Goal: Navigation & Orientation: Find specific page/section

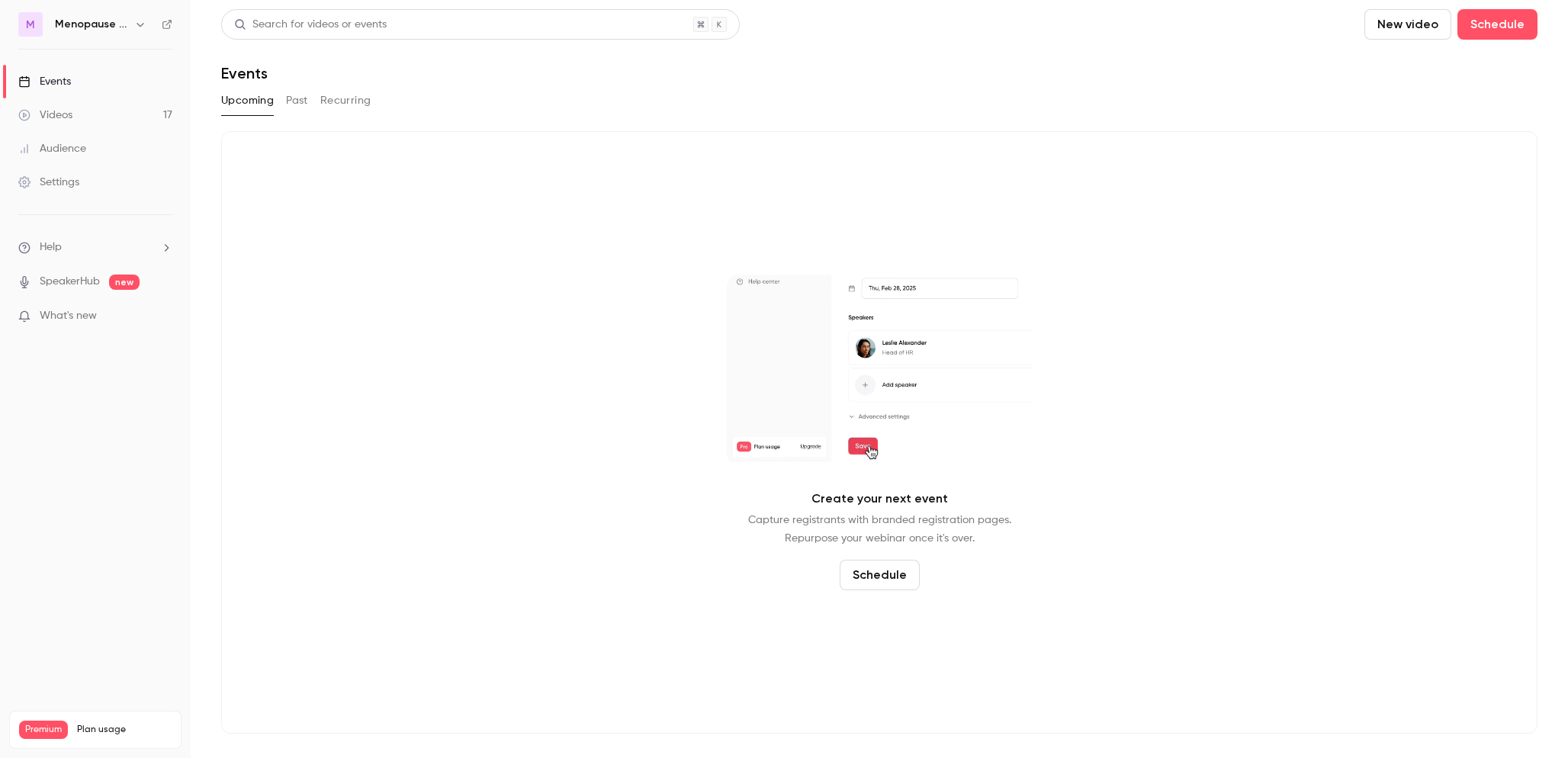
click at [131, 29] on button "button" at bounding box center [140, 24] width 18 height 18
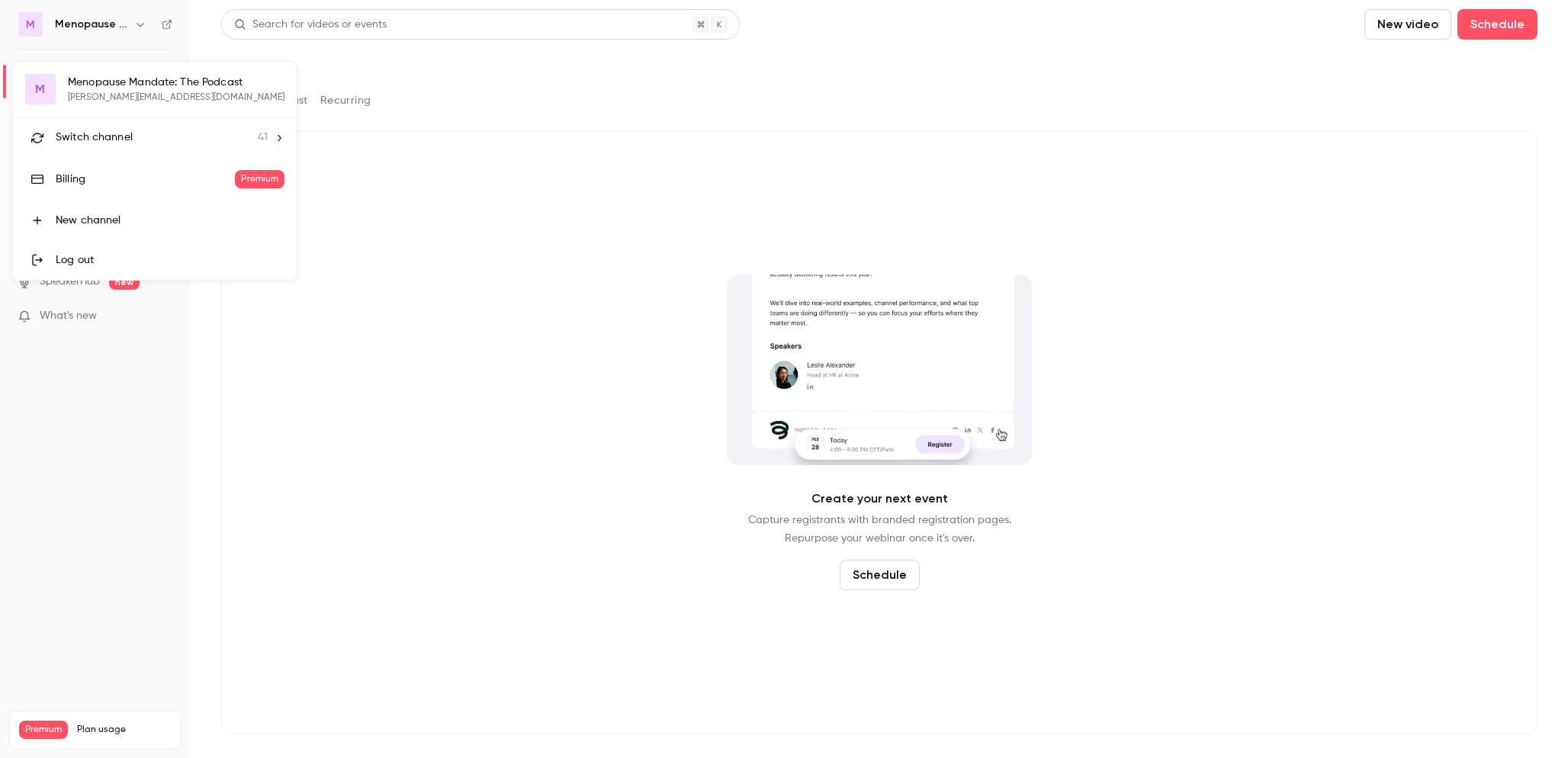
click at [135, 138] on div "Switch channel 41" at bounding box center [161, 138] width 212 height 16
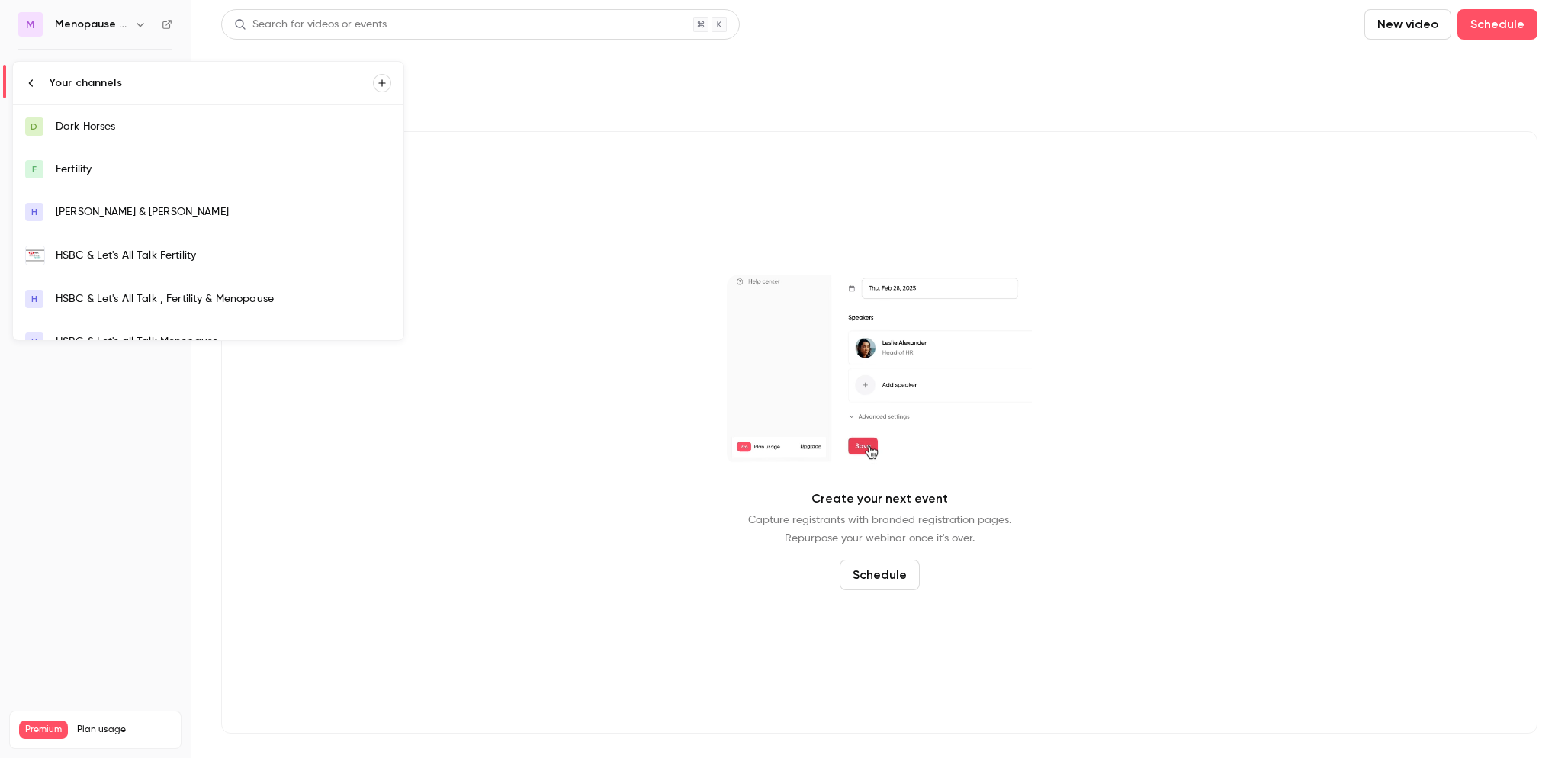
click at [137, 255] on div "HSBC & Let's All Talk Fertility" at bounding box center [223, 255] width 336 height 15
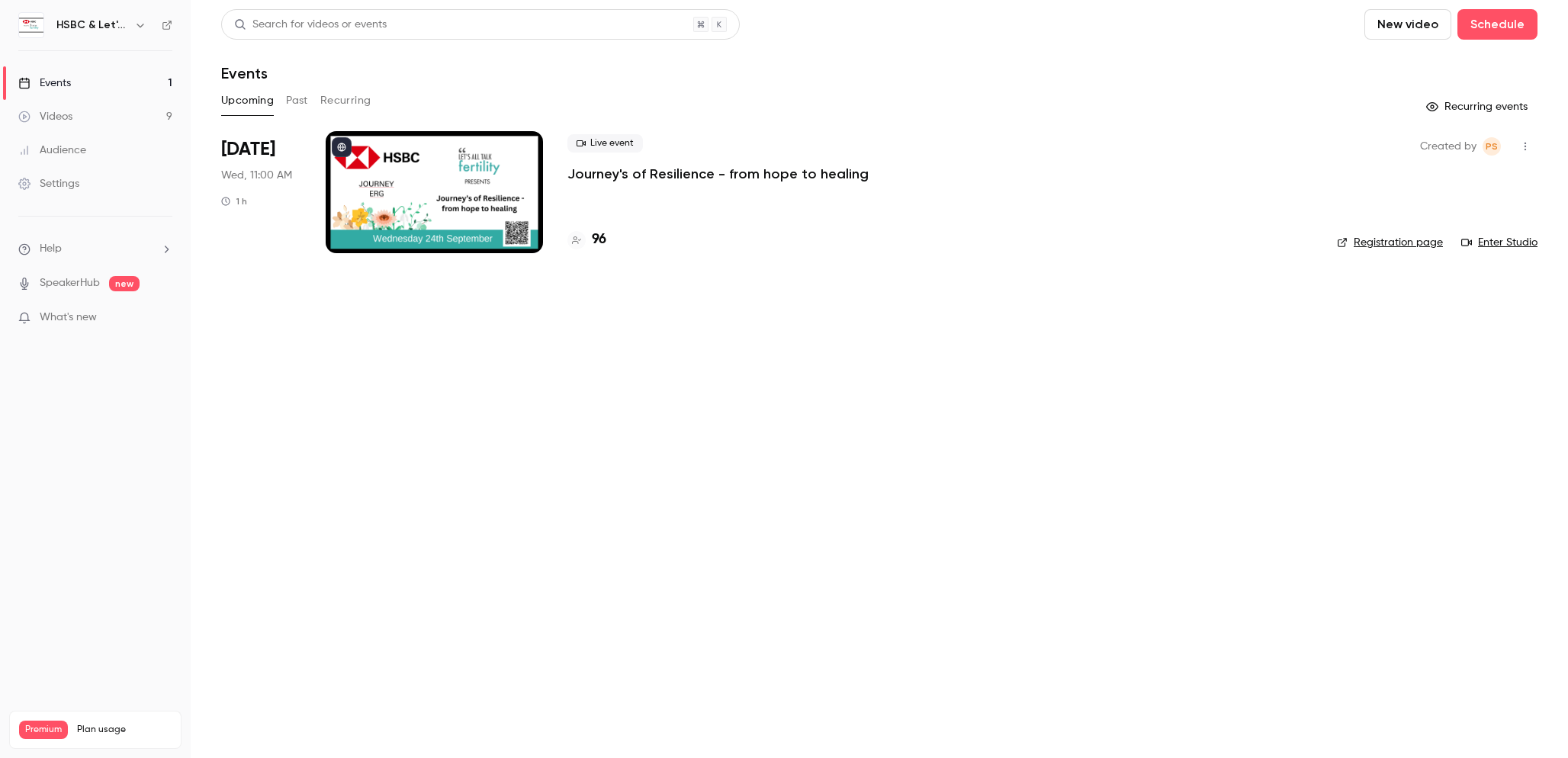
click at [75, 120] on link "Videos 9" at bounding box center [95, 117] width 190 height 34
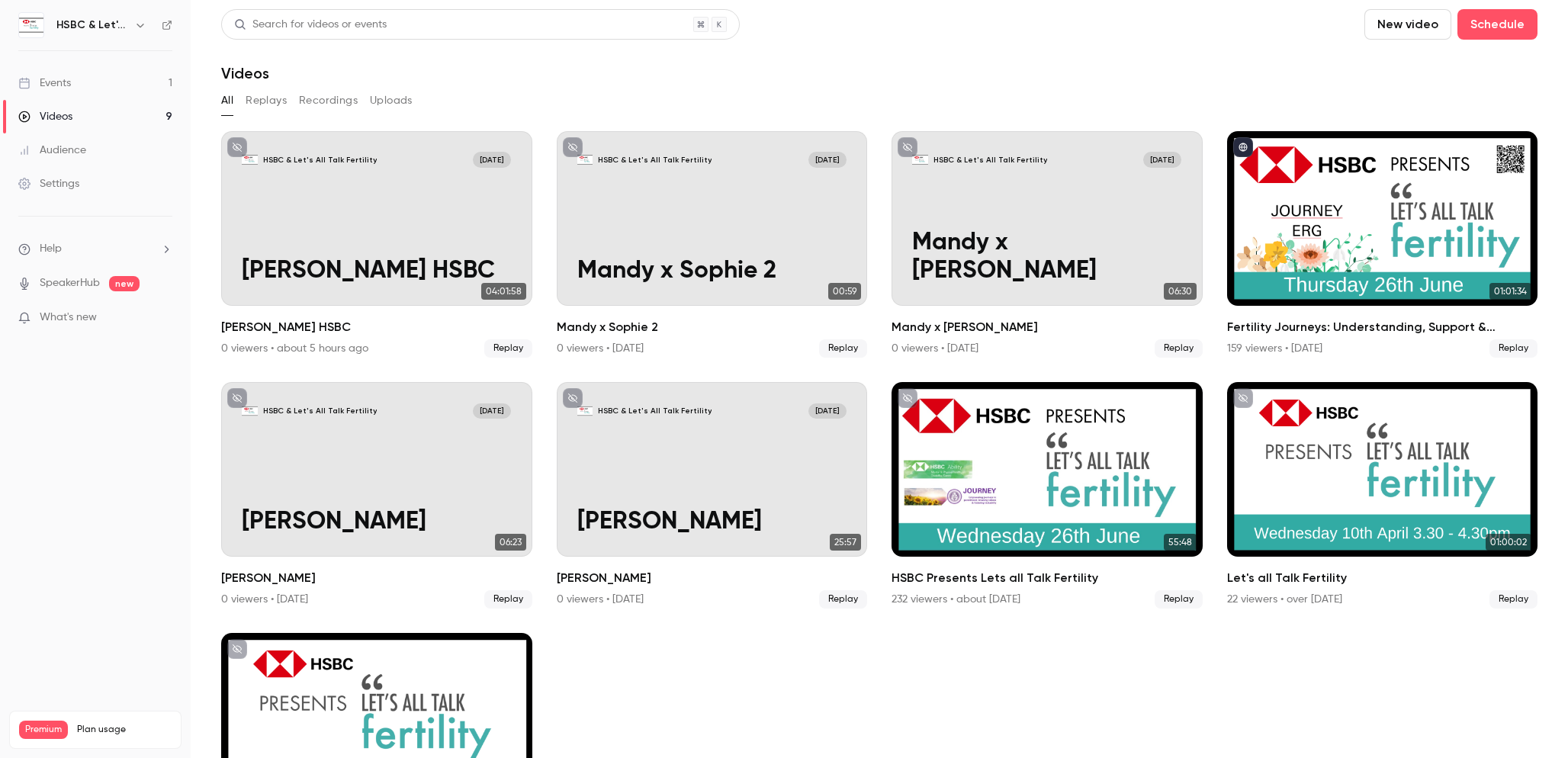
click at [69, 77] on div "Events" at bounding box center [44, 83] width 53 height 15
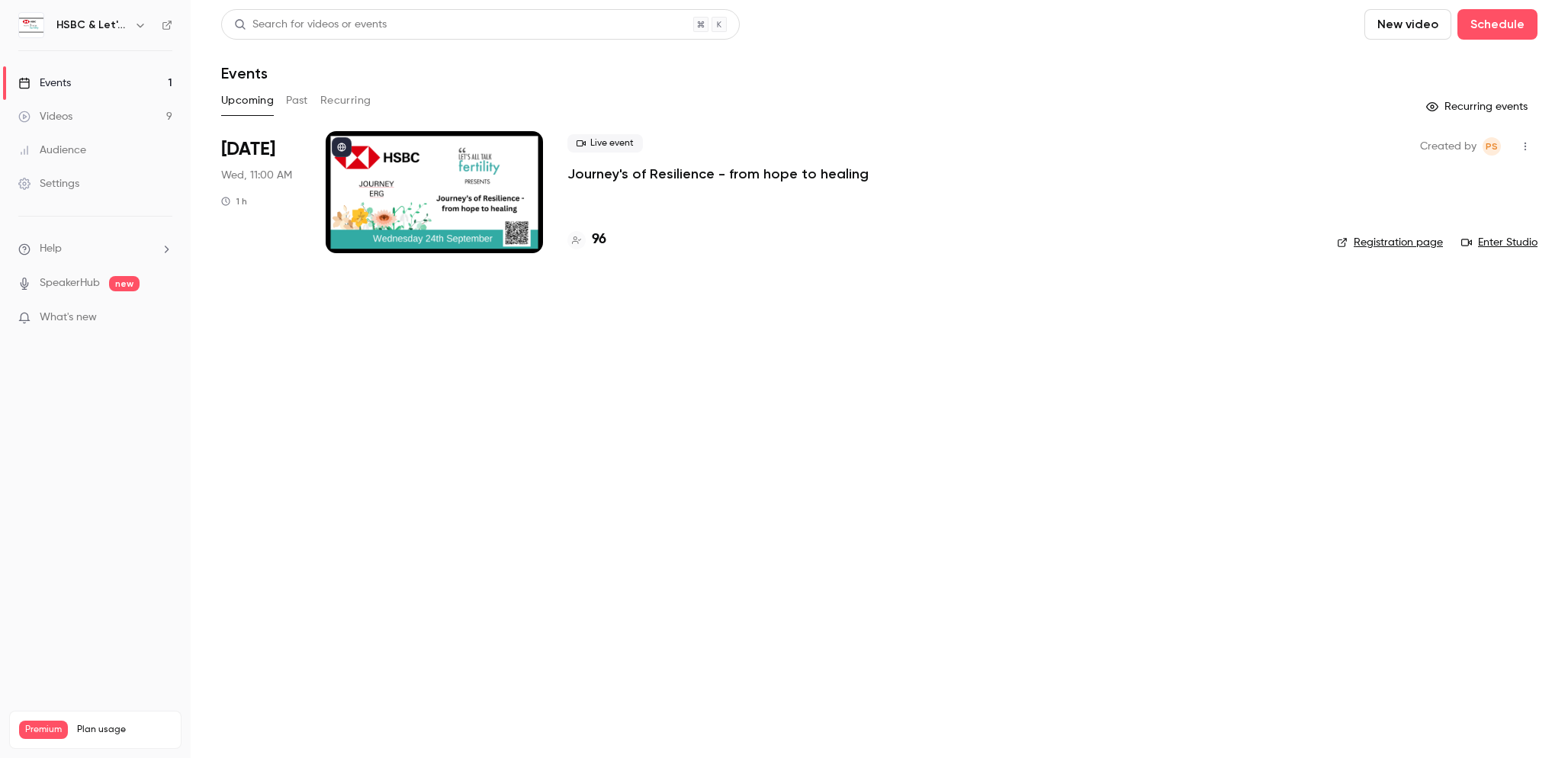
click at [482, 188] on div at bounding box center [434, 191] width 217 height 122
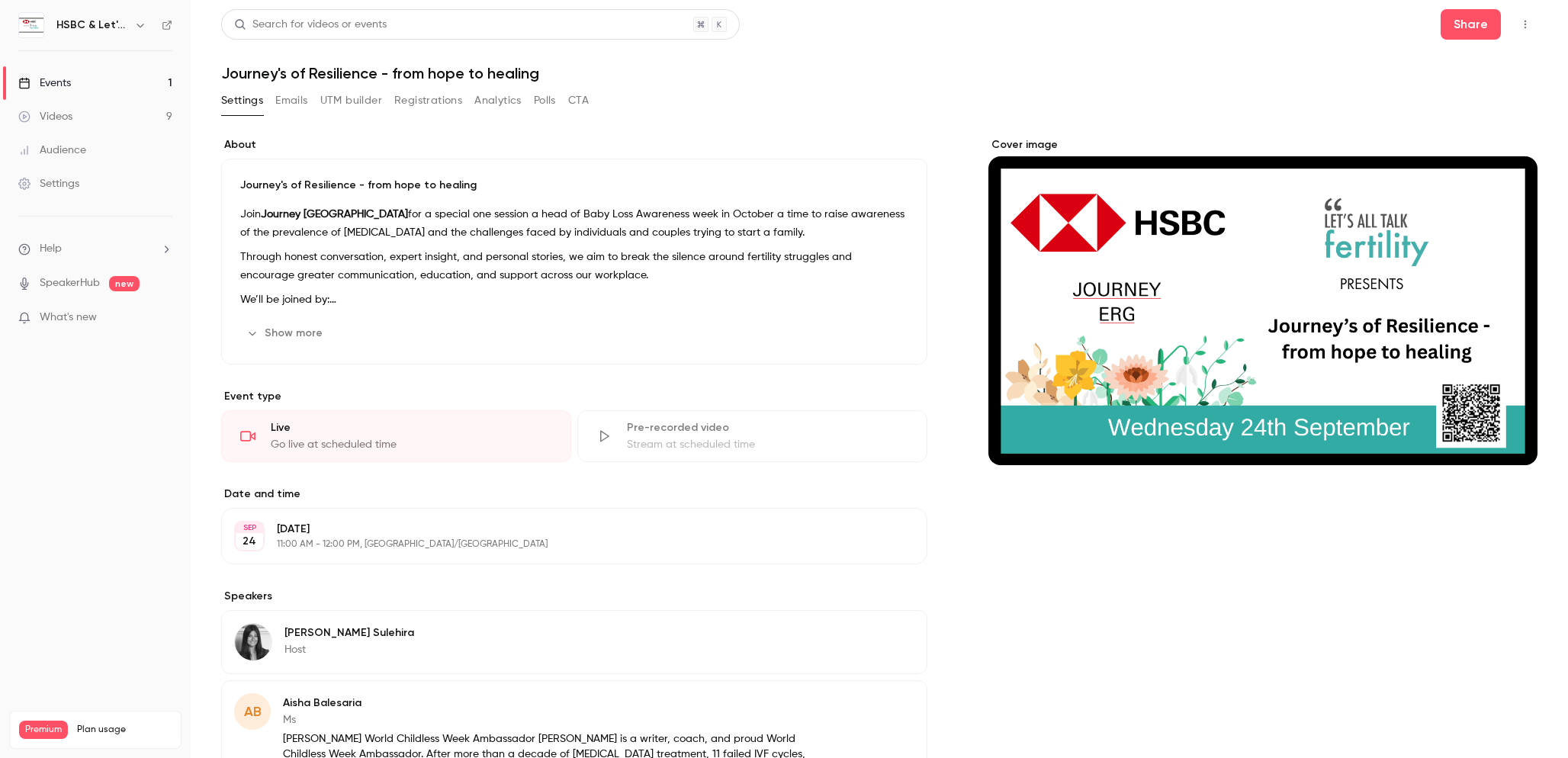
click at [76, 86] on link "Events 1" at bounding box center [95, 83] width 190 height 34
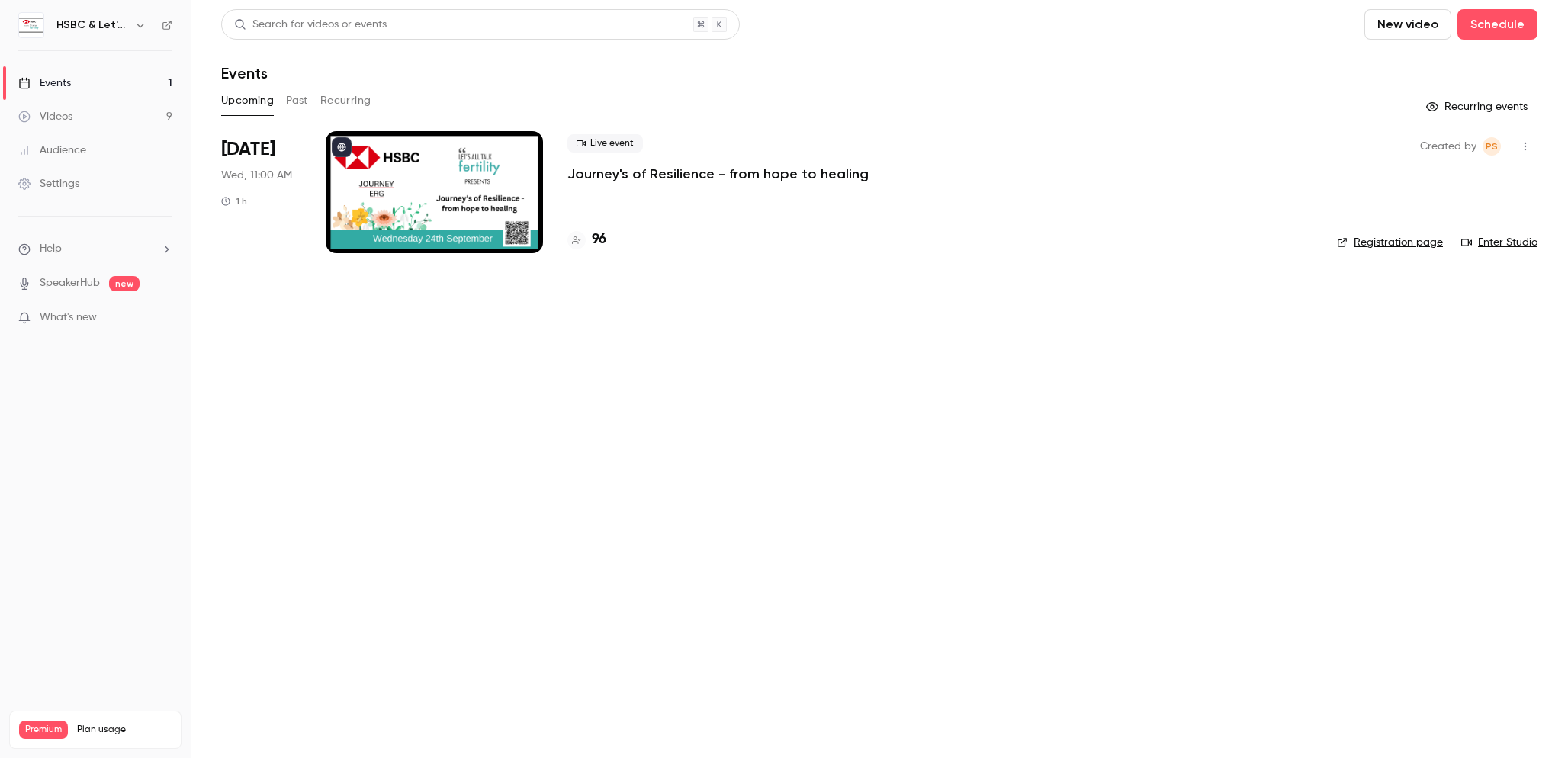
click at [1498, 243] on link "Enter Studio" at bounding box center [1499, 242] width 76 height 15
